Goal: Task Accomplishment & Management: Manage account settings

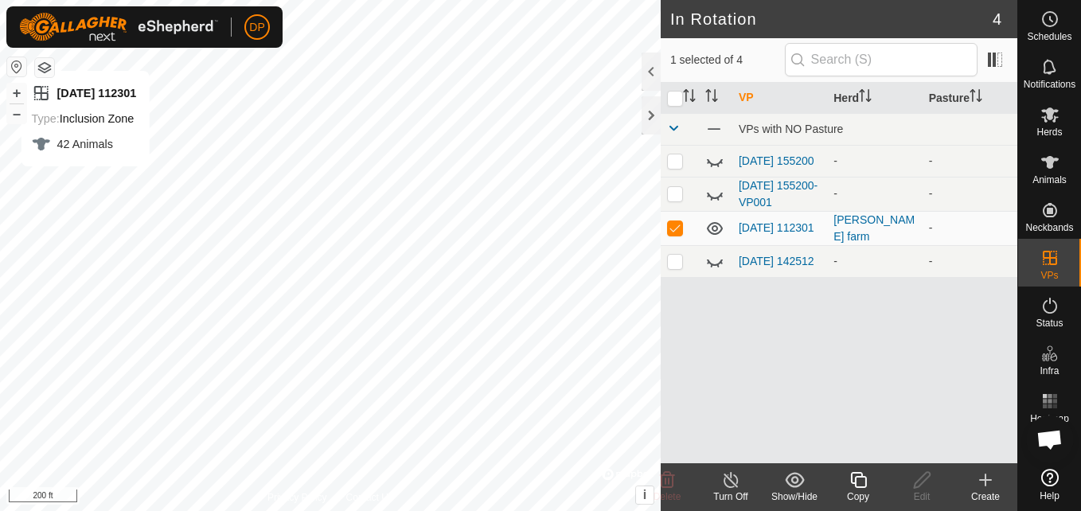
scroll to position [1654, 0]
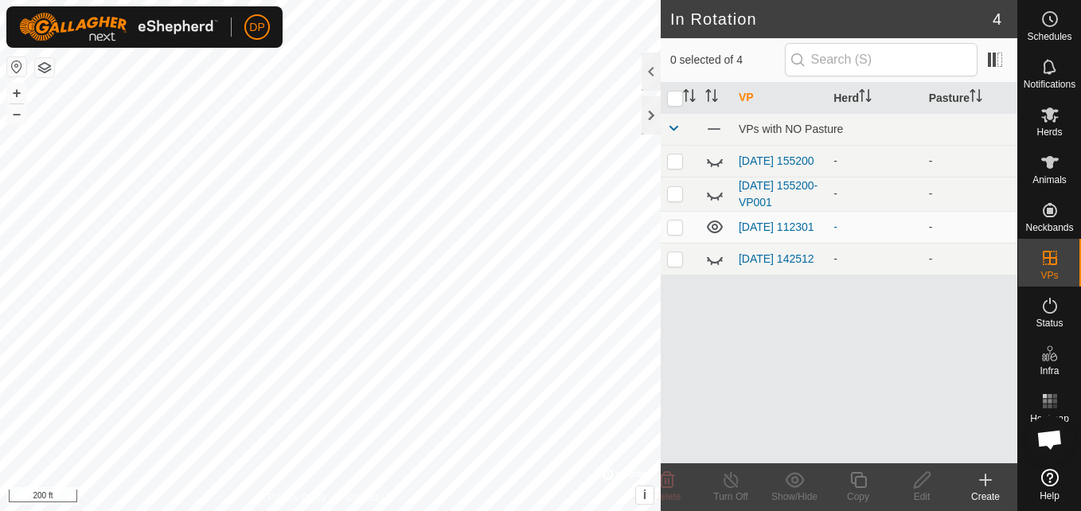
scroll to position [1654, 0]
click at [1051, 166] on icon at bounding box center [1050, 162] width 18 height 13
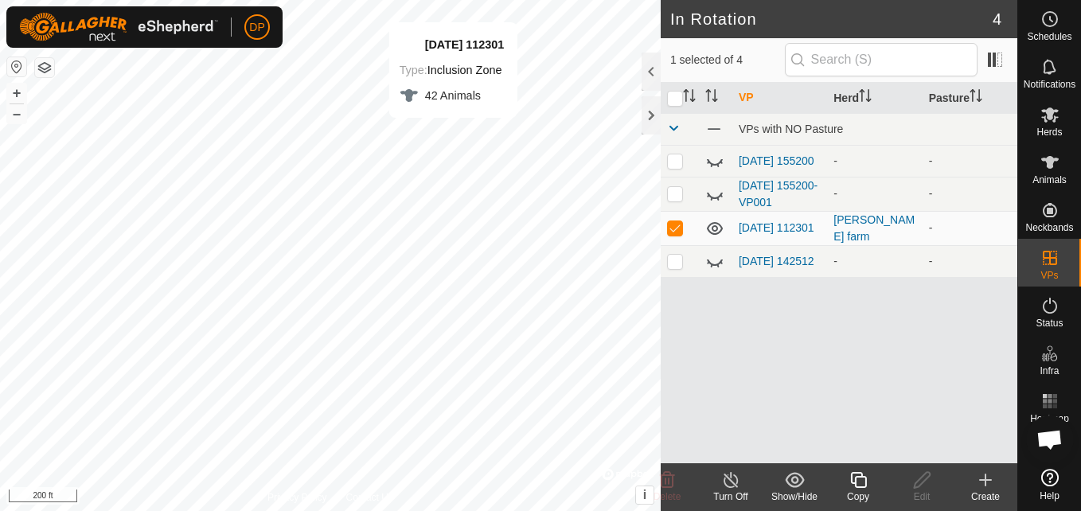
checkbox input "false"
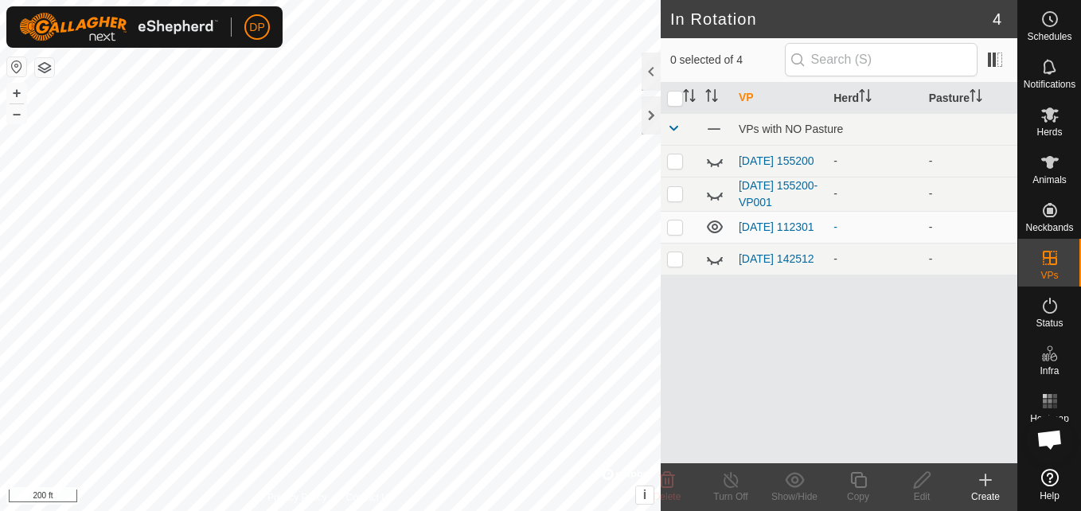
scroll to position [1654, 0]
